Goal: Task Accomplishment & Management: Complete application form

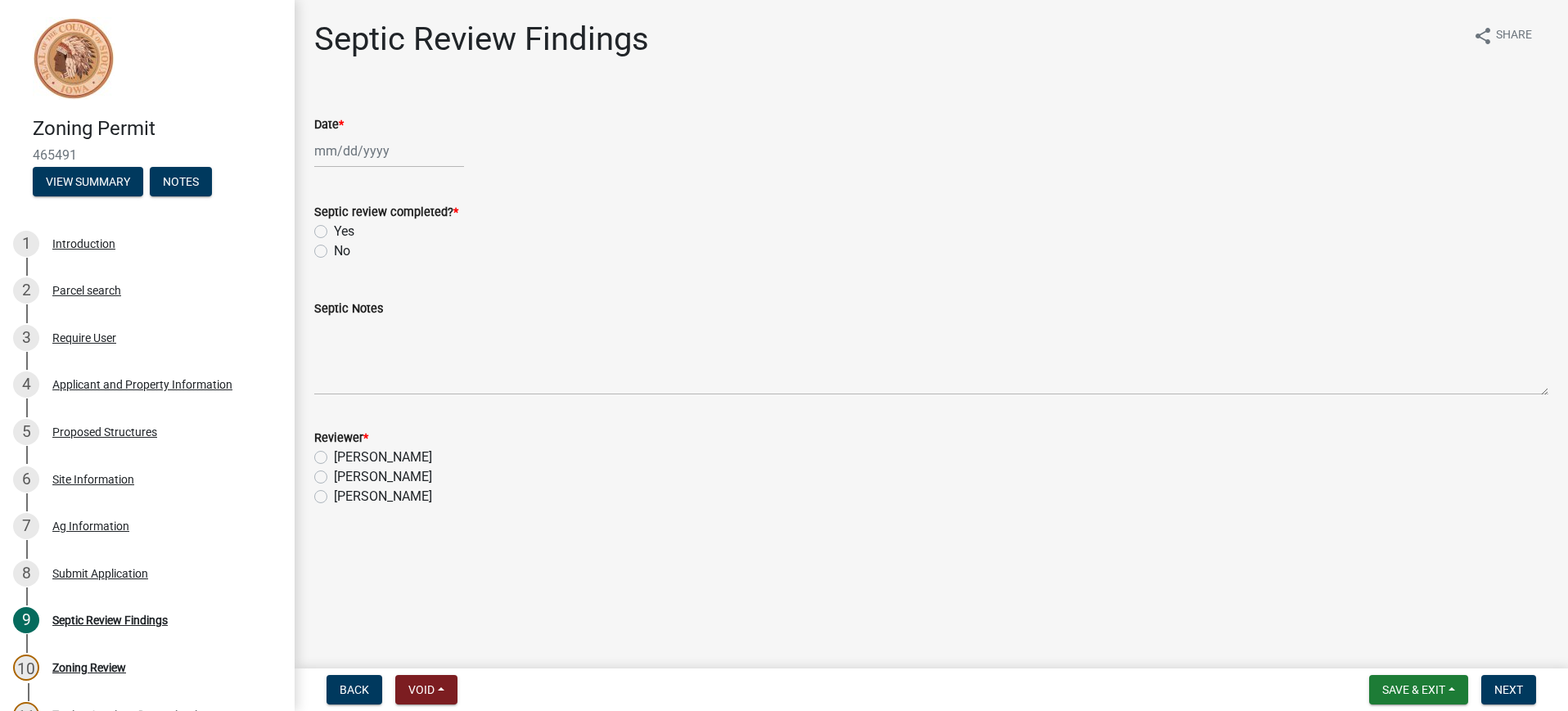
select select "8"
select select "2025"
click at [331, 154] on div "[PERSON_NAME] Feb Mar Apr [PERSON_NAME][DATE] Oct Nov [DATE] 1526 1527 1528 152…" at bounding box center [389, 150] width 150 height 33
click at [360, 311] on div "19" at bounding box center [357, 316] width 27 height 27
type input "[DATE]"
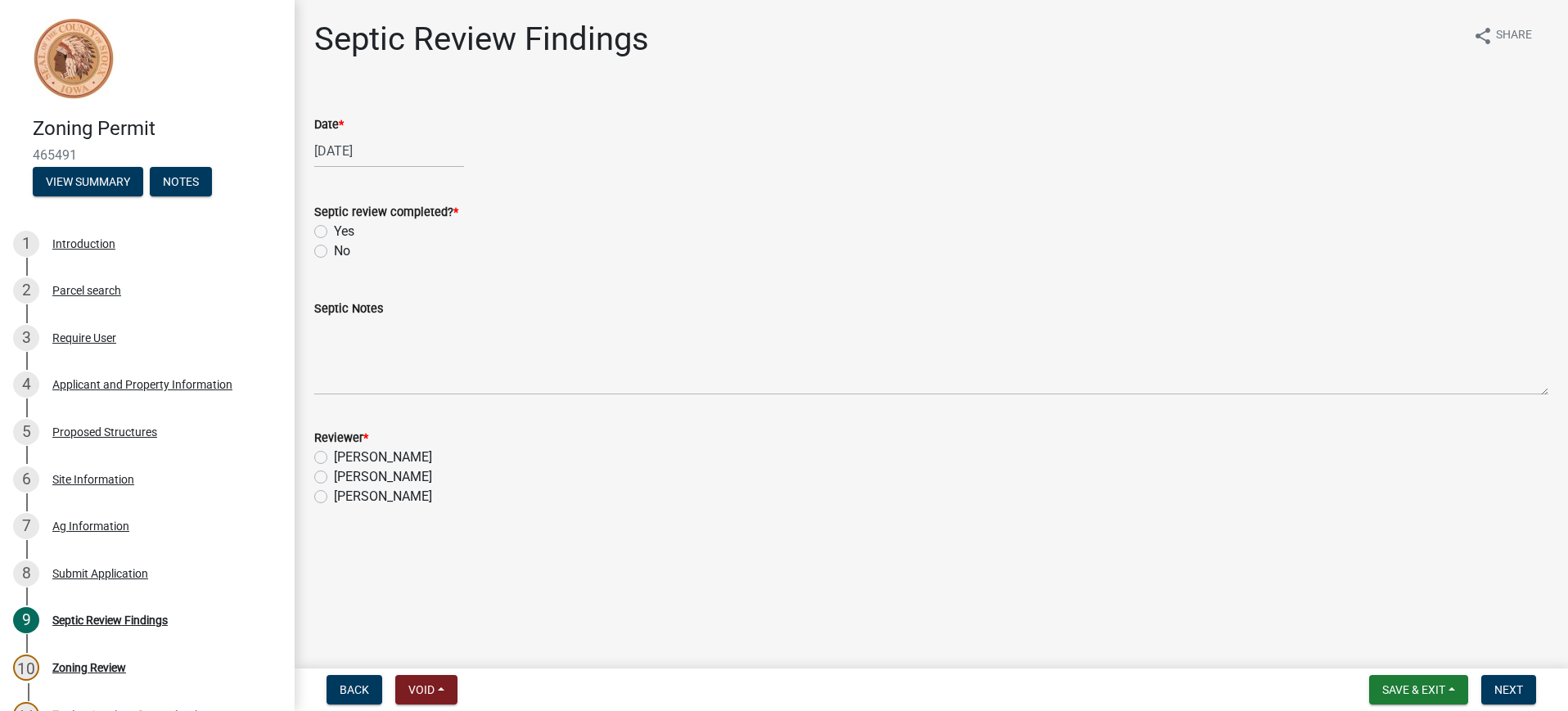
click at [334, 230] on label "Yes" at bounding box center [344, 232] width 21 height 20
click at [334, 230] on input "Yes" at bounding box center [339, 227] width 10 height 10
radio input "true"
click at [334, 474] on label "[PERSON_NAME]" at bounding box center [383, 477] width 98 height 20
click at [334, 474] on input "[PERSON_NAME]" at bounding box center [339, 473] width 10 height 10
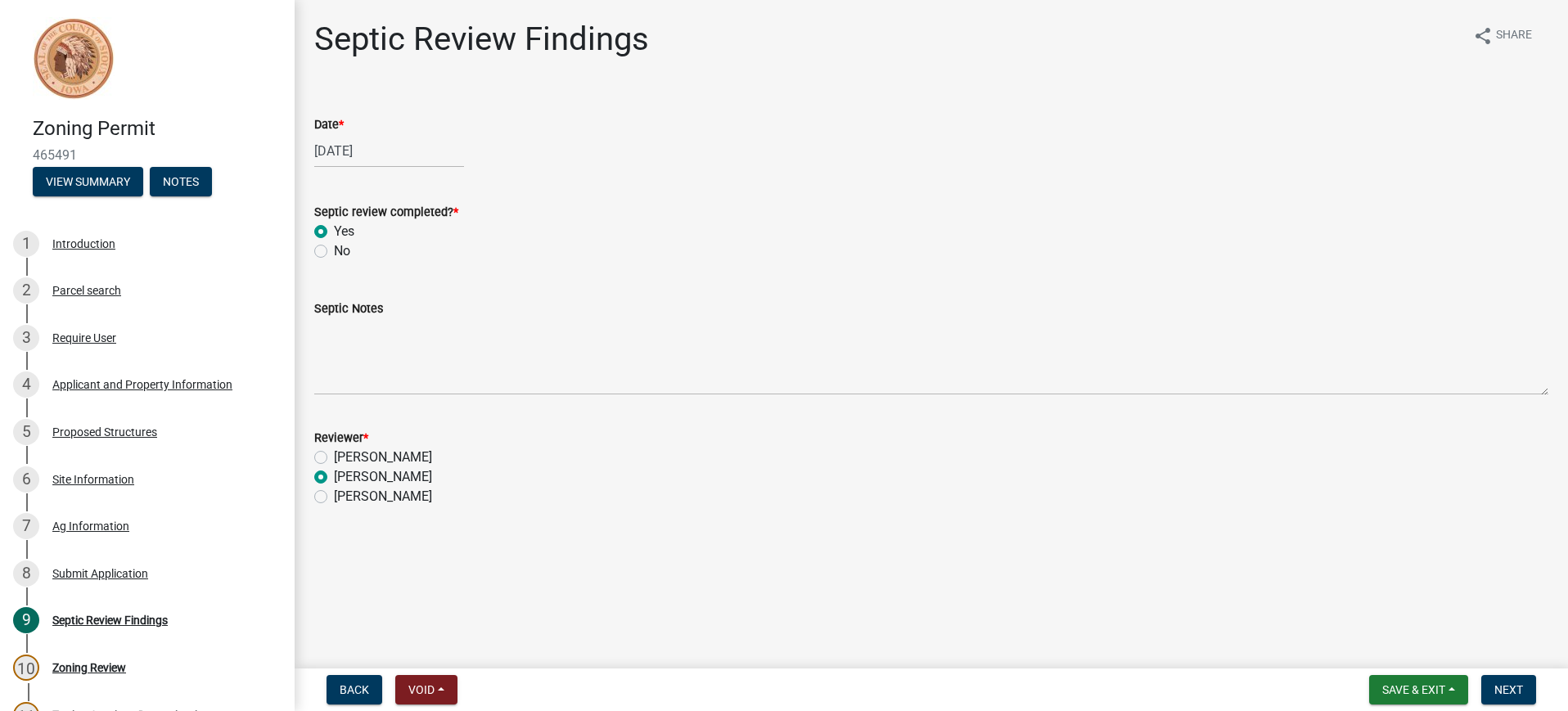
radio input "true"
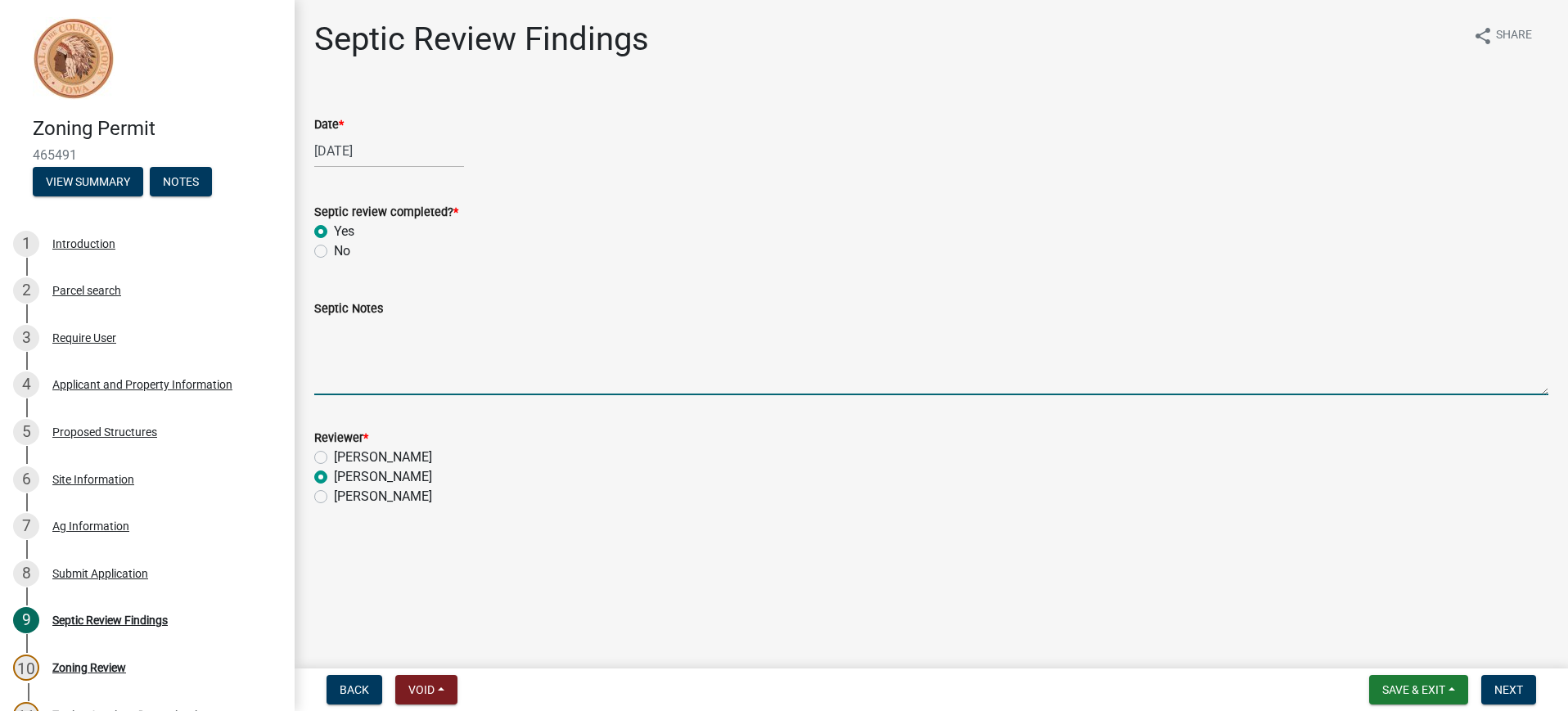
click at [341, 341] on textarea "Septic Notes" at bounding box center [931, 357] width 1233 height 77
type textarea "[DATE] Received and reviewed septic application. Had phone conversation with ow…"
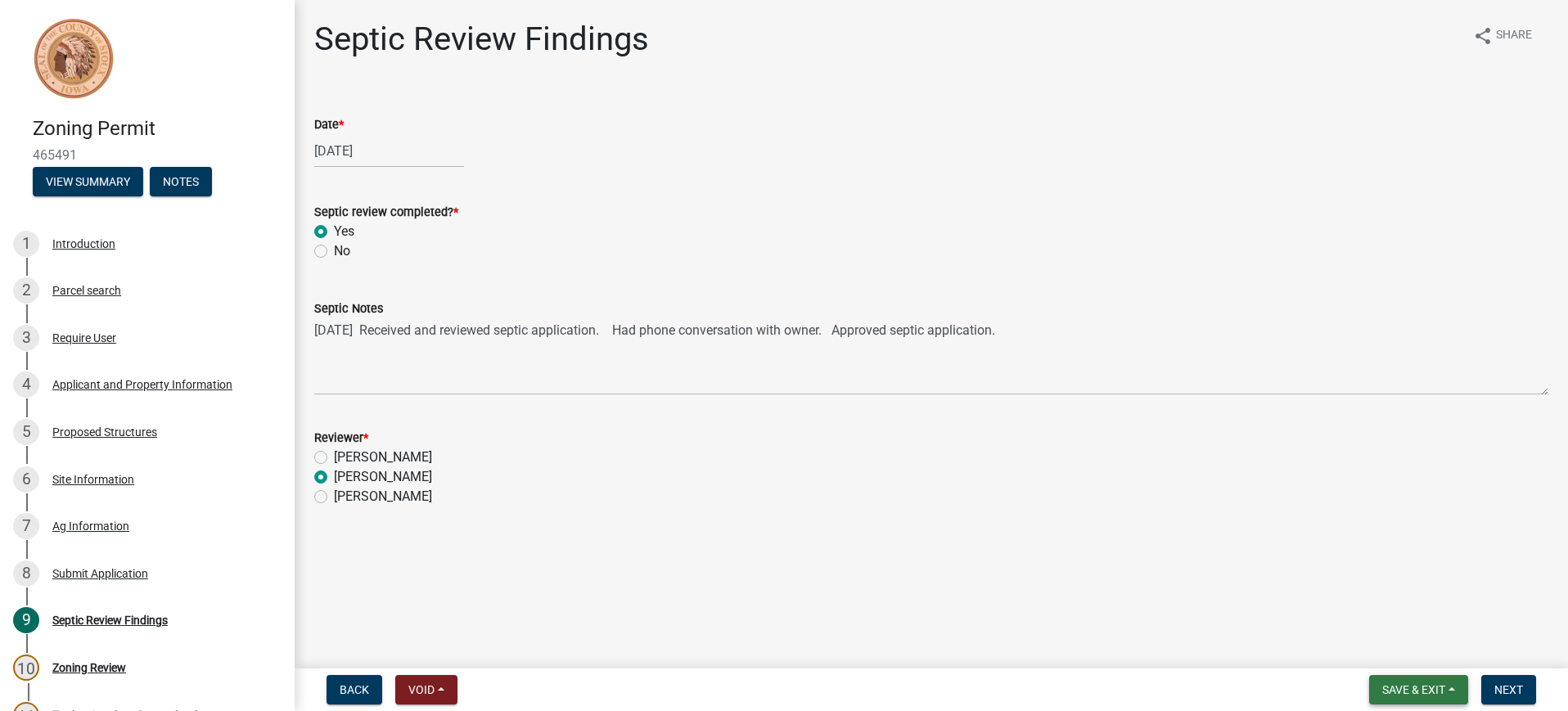
click at [1408, 684] on span "Save & Exit" at bounding box center [1413, 690] width 63 height 13
click at [1375, 608] on button "Save" at bounding box center [1402, 608] width 131 height 39
click at [1396, 684] on span "Save & Exit" at bounding box center [1413, 690] width 63 height 13
click at [1390, 648] on button "Save & Exit" at bounding box center [1402, 648] width 131 height 39
